Goal: Information Seeking & Learning: Check status

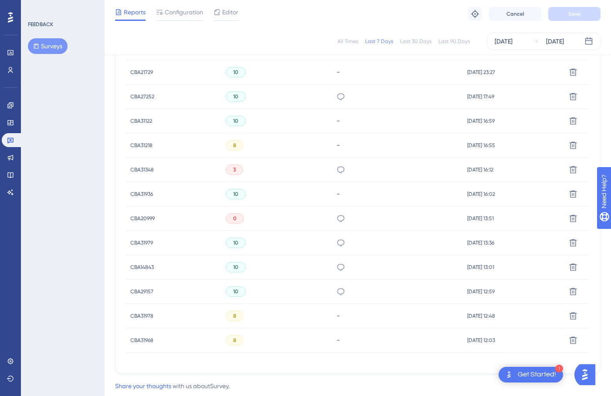
scroll to position [389, 0]
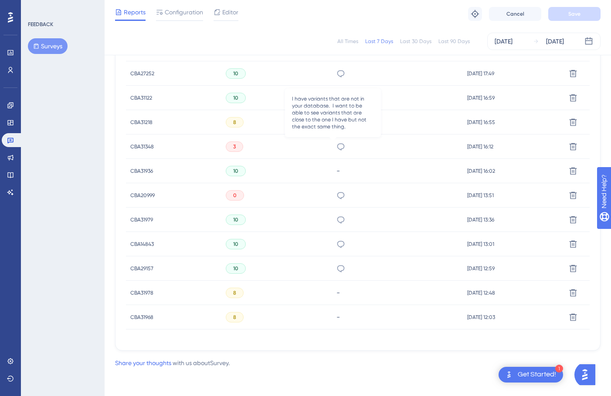
click at [336, 147] on icon at bounding box center [340, 146] width 9 height 9
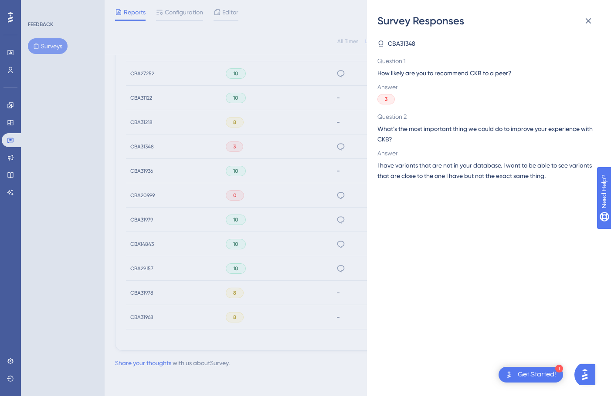
click at [402, 42] on span "CBA31348" at bounding box center [401, 43] width 27 height 10
click at [66, 122] on div "Survey Responses CBA31348 Question 1 How likely are you to recommend CKB to a p…" at bounding box center [305, 198] width 611 height 396
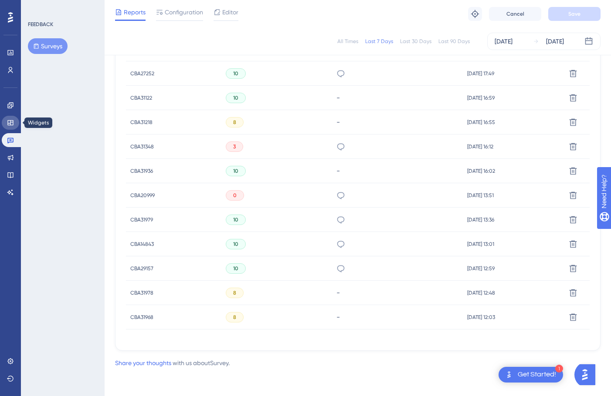
click at [12, 124] on icon at bounding box center [10, 122] width 7 height 7
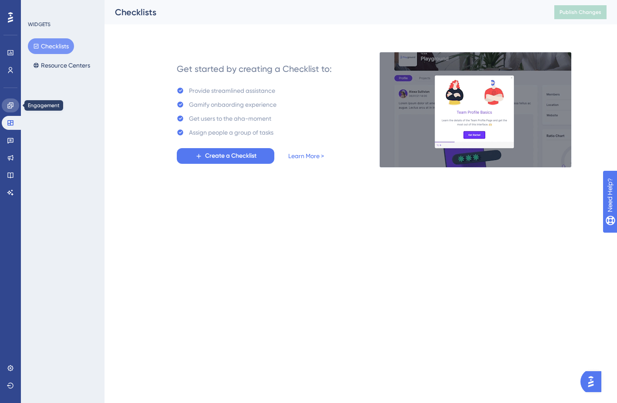
click at [12, 110] on link at bounding box center [10, 105] width 17 height 14
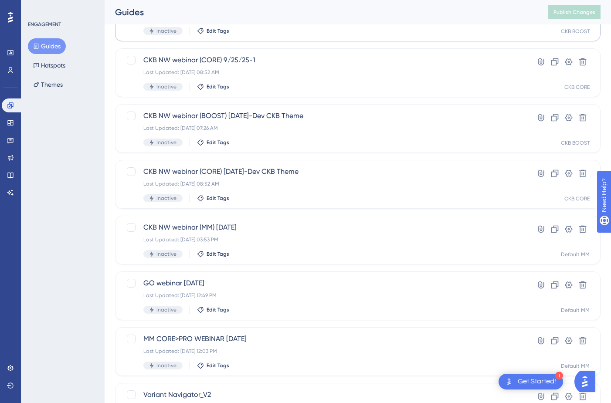
scroll to position [273, 0]
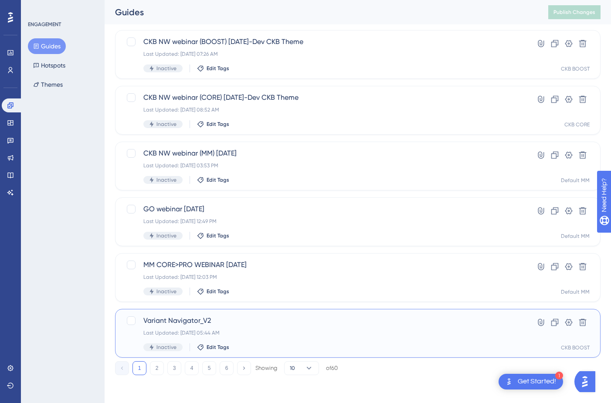
click at [184, 319] on span "Variant Navigator_V2" at bounding box center [322, 320] width 359 height 10
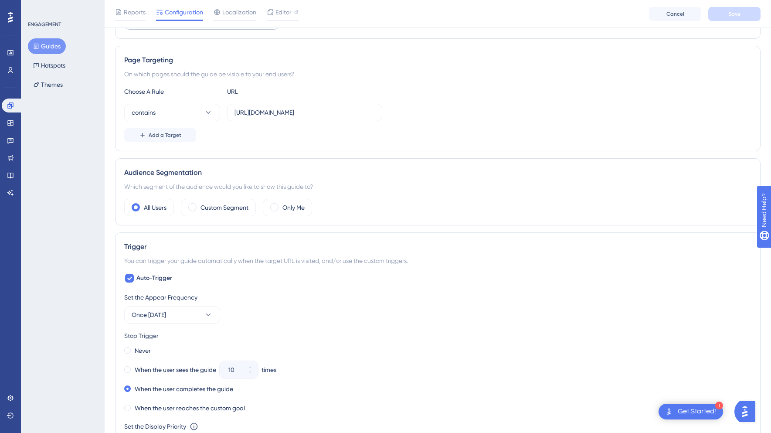
scroll to position [54, 0]
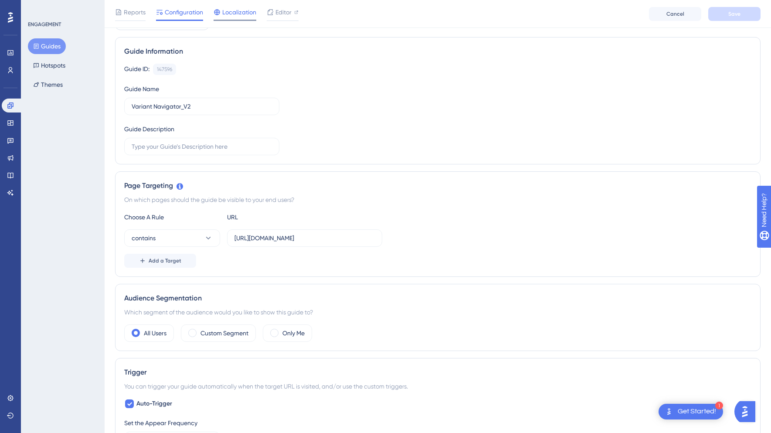
click at [242, 13] on span "Localization" at bounding box center [239, 12] width 34 height 10
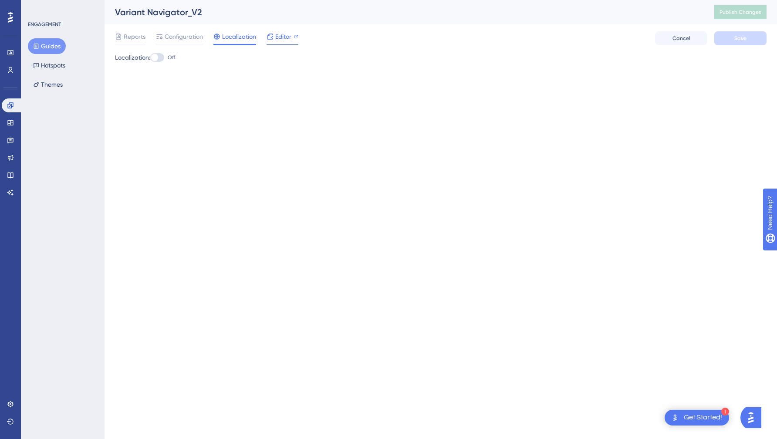
click at [282, 41] on span "Editor" at bounding box center [283, 36] width 16 height 10
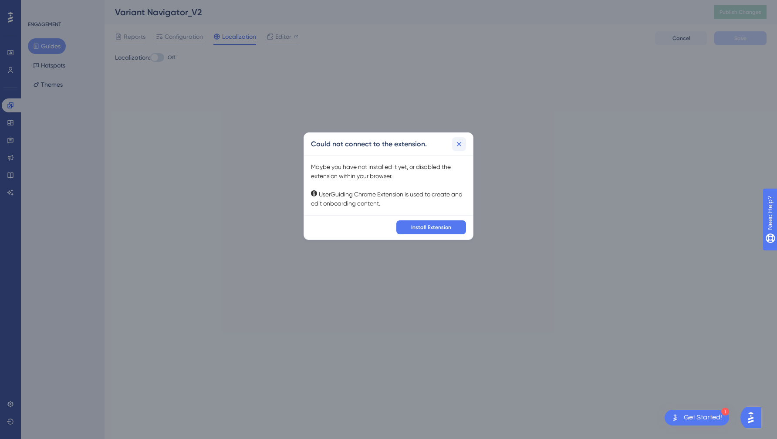
click at [463, 146] on button at bounding box center [459, 144] width 14 height 14
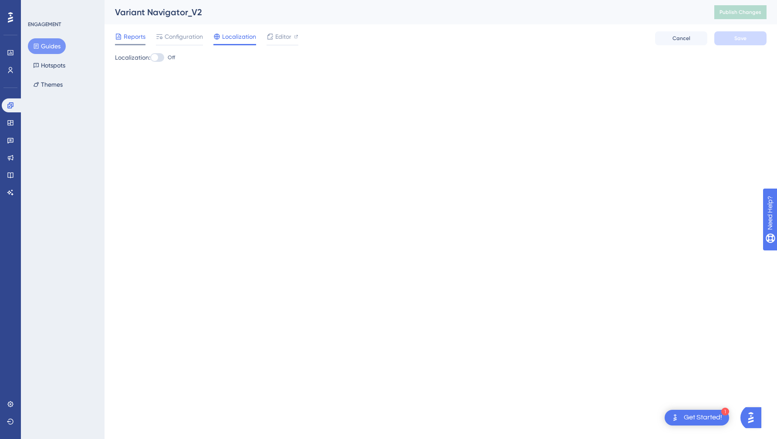
click at [134, 43] on div "Reports" at bounding box center [130, 38] width 30 height 14
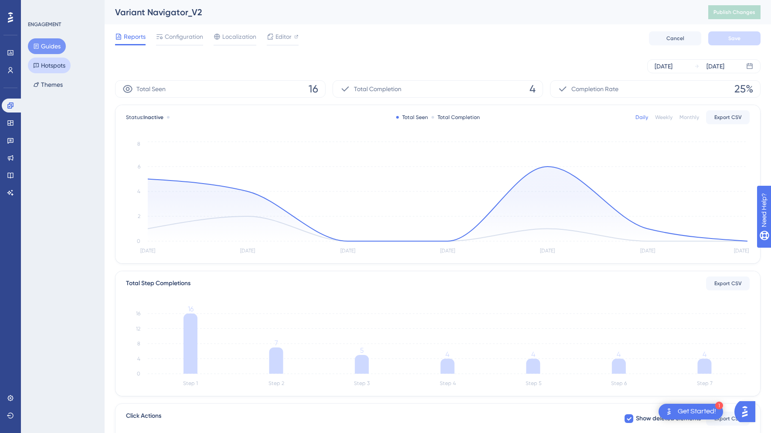
click at [56, 71] on button "Hotspots" at bounding box center [49, 65] width 43 height 16
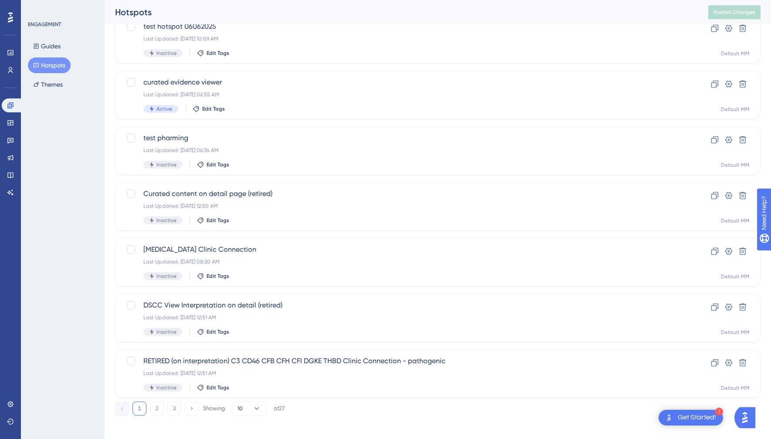
scroll to position [237, 0]
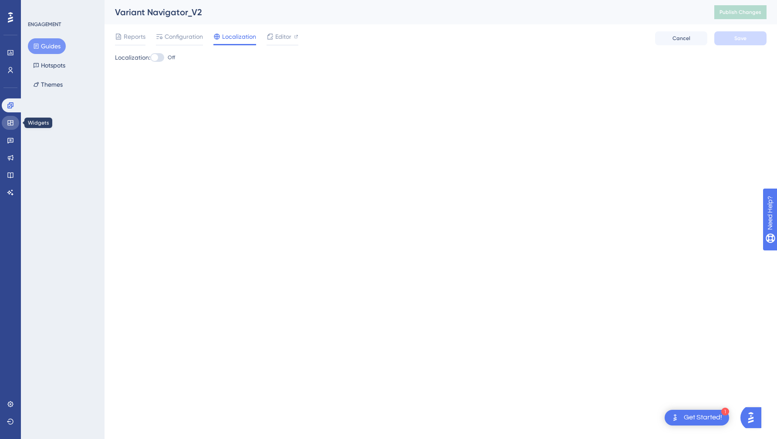
click at [12, 123] on icon at bounding box center [10, 122] width 7 height 7
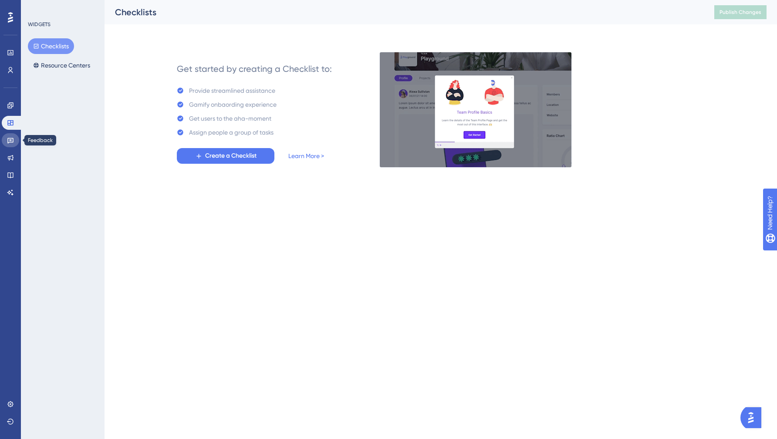
click at [13, 137] on icon at bounding box center [10, 140] width 7 height 7
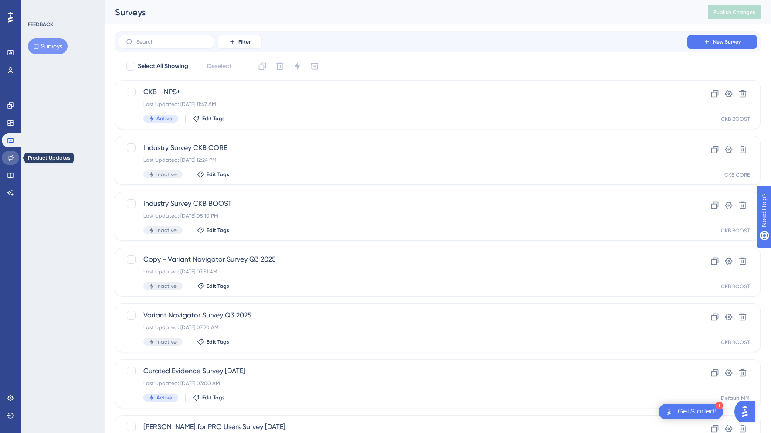
click at [14, 156] on link at bounding box center [10, 158] width 17 height 14
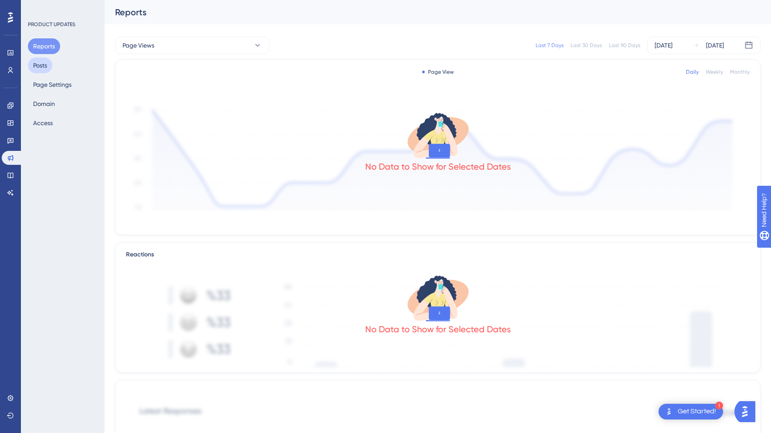
click at [50, 64] on button "Posts" at bounding box center [40, 65] width 24 height 16
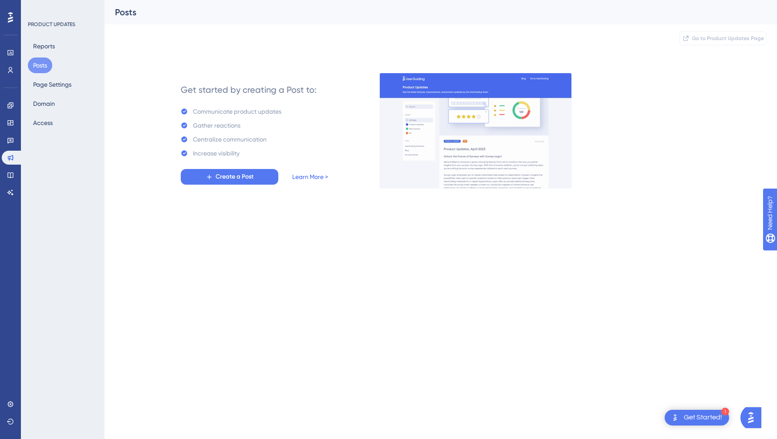
click at [315, 172] on link "Learn More >" at bounding box center [310, 177] width 36 height 10
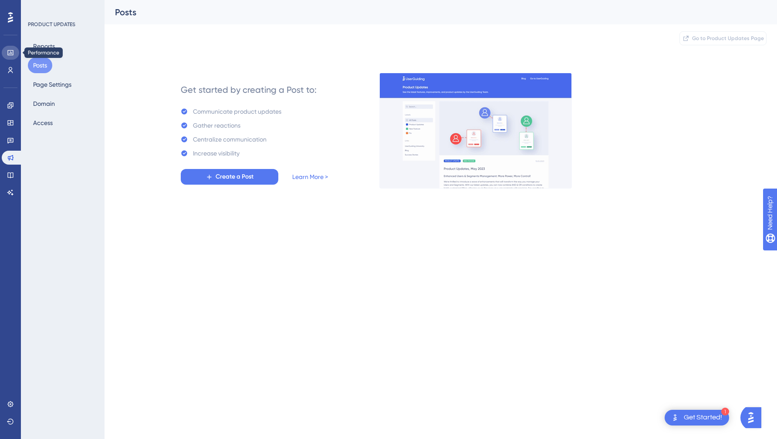
click at [10, 54] on icon at bounding box center [10, 52] width 6 height 5
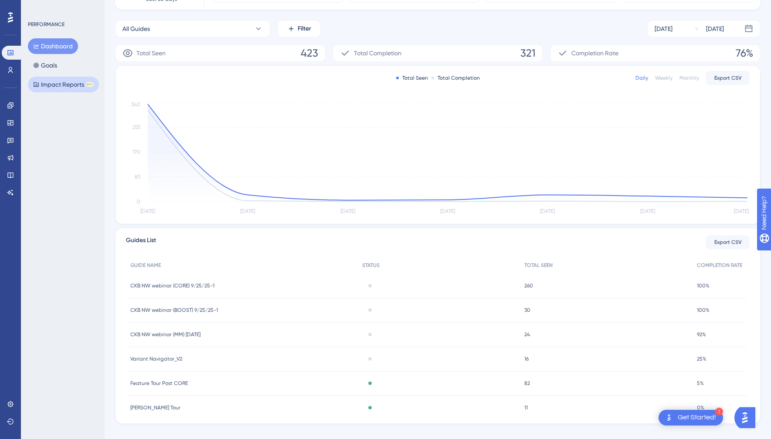
click at [56, 85] on button "Impact Reports BETA" at bounding box center [63, 85] width 71 height 16
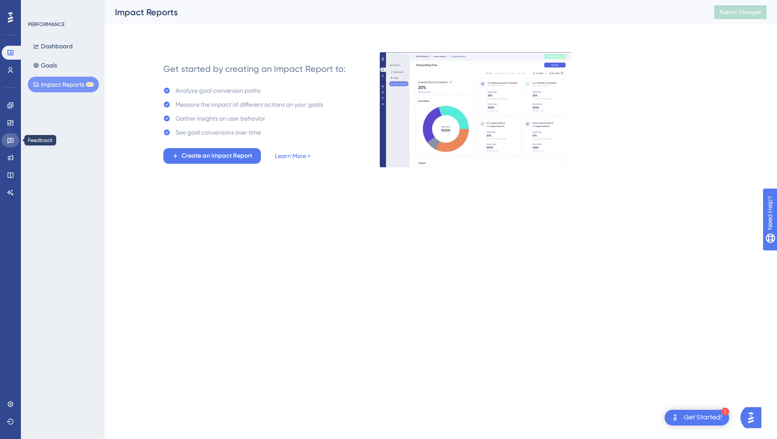
click at [9, 138] on icon at bounding box center [10, 141] width 6 height 6
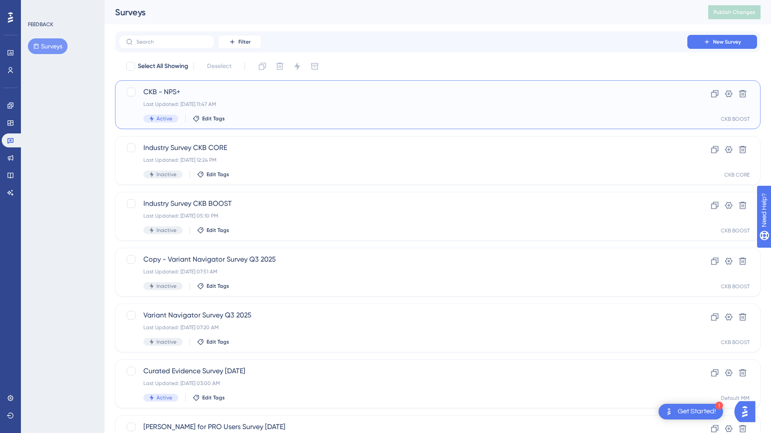
click at [163, 93] on span "CKB - NPS+" at bounding box center [402, 92] width 519 height 10
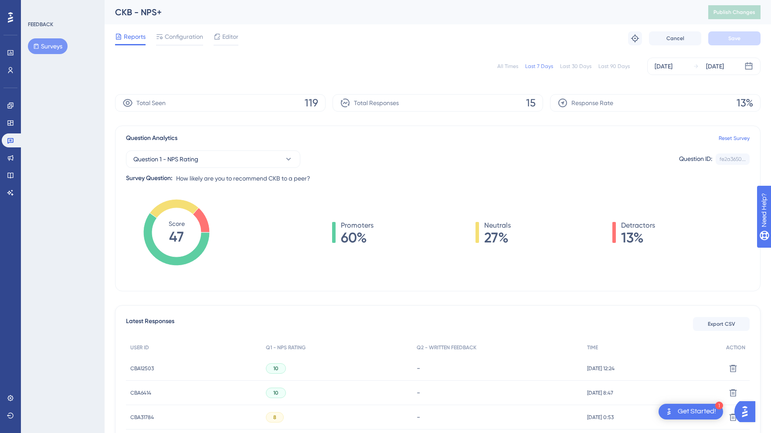
click at [202, 223] on icon at bounding box center [201, 220] width 17 height 24
click at [269, 161] on button "Question 1 - NPS Rating" at bounding box center [213, 158] width 174 height 17
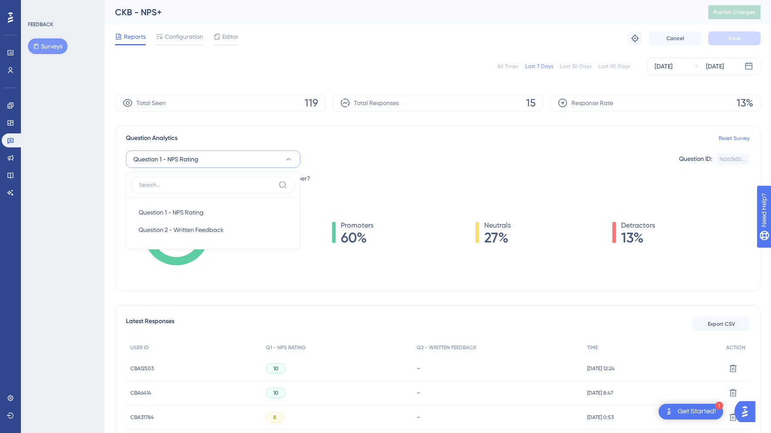
click at [269, 161] on button "Question 1 - NPS Rating" at bounding box center [213, 158] width 174 height 17
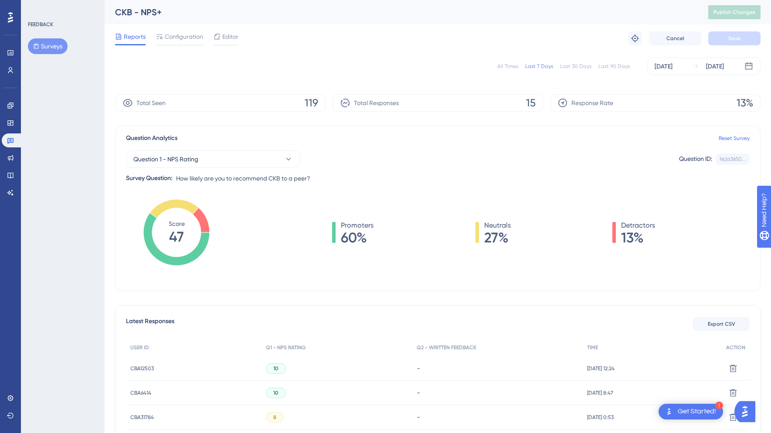
click at [198, 224] on icon "Score 47" at bounding box center [176, 232] width 66 height 66
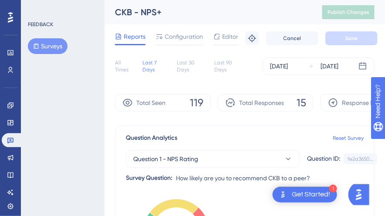
click at [277, 105] on span "Total Responses" at bounding box center [261, 103] width 45 height 10
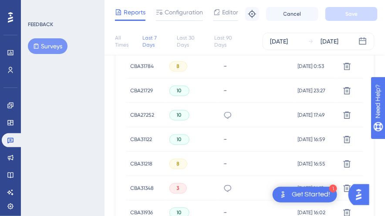
scroll to position [340, 0]
